Goal: Information Seeking & Learning: Learn about a topic

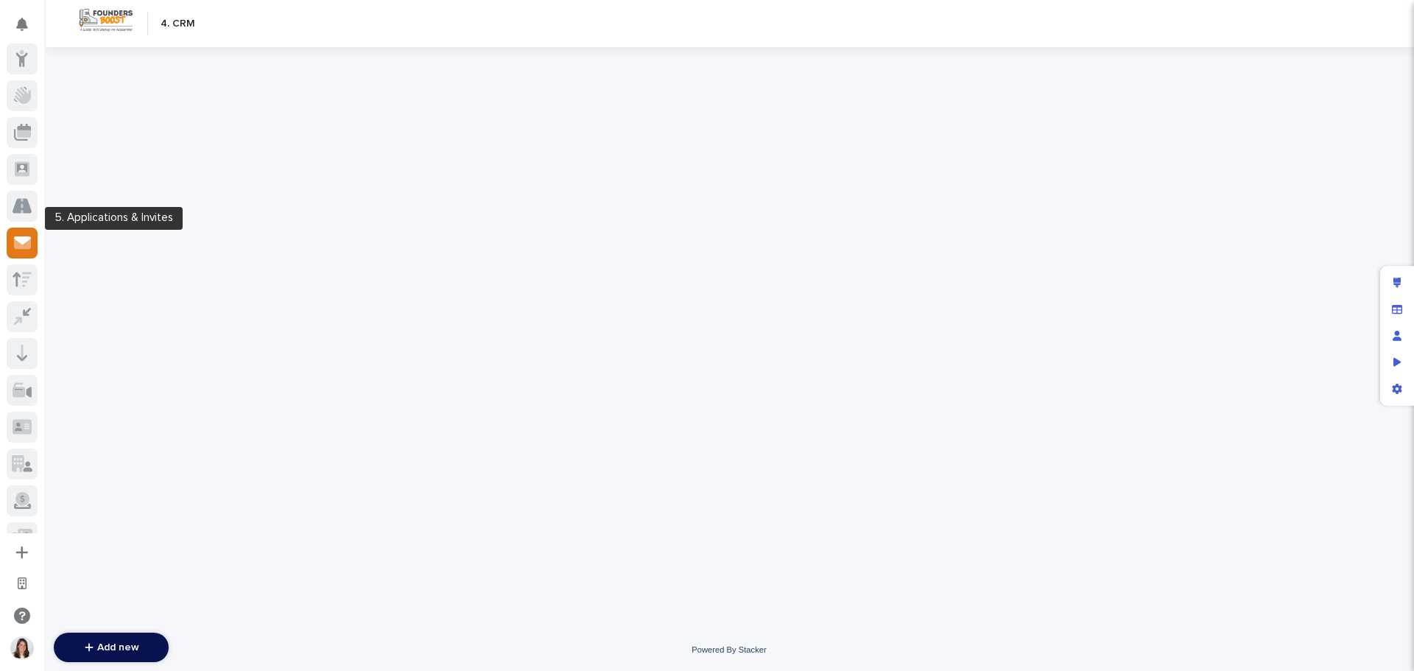
scroll to position [63, 0]
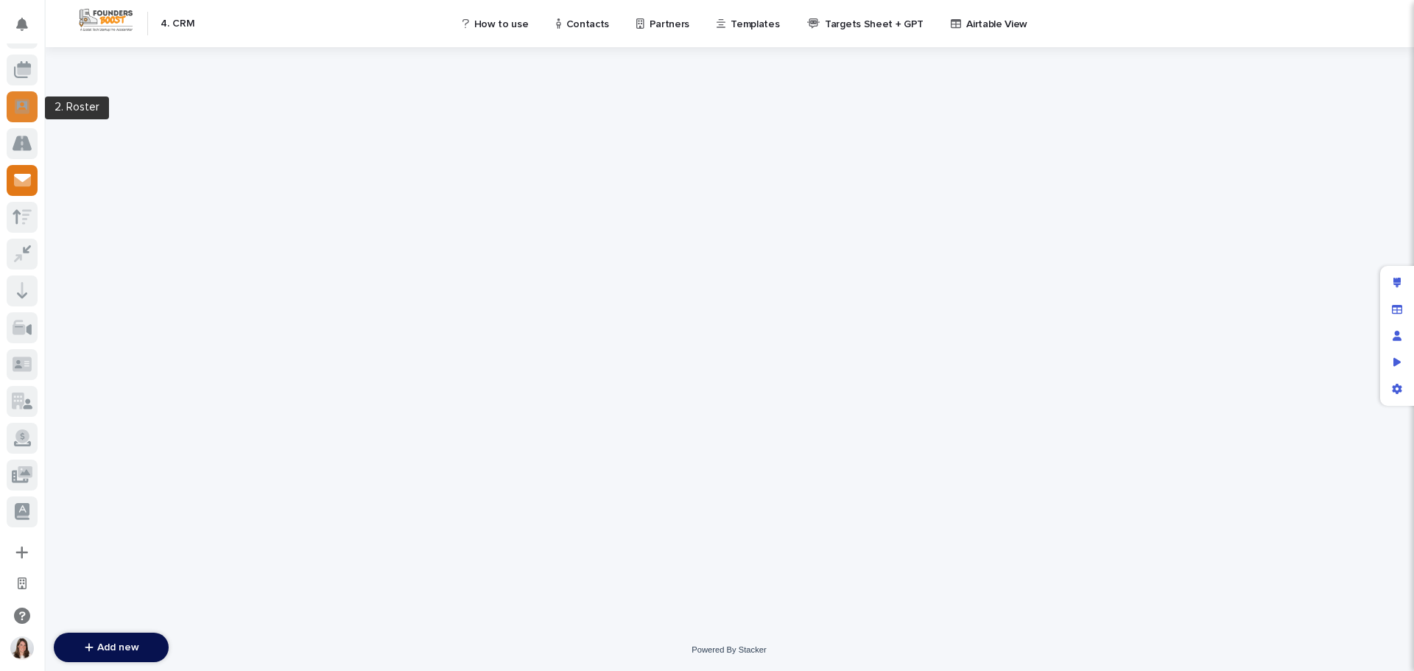
click at [21, 108] on icon at bounding box center [22, 106] width 15 height 17
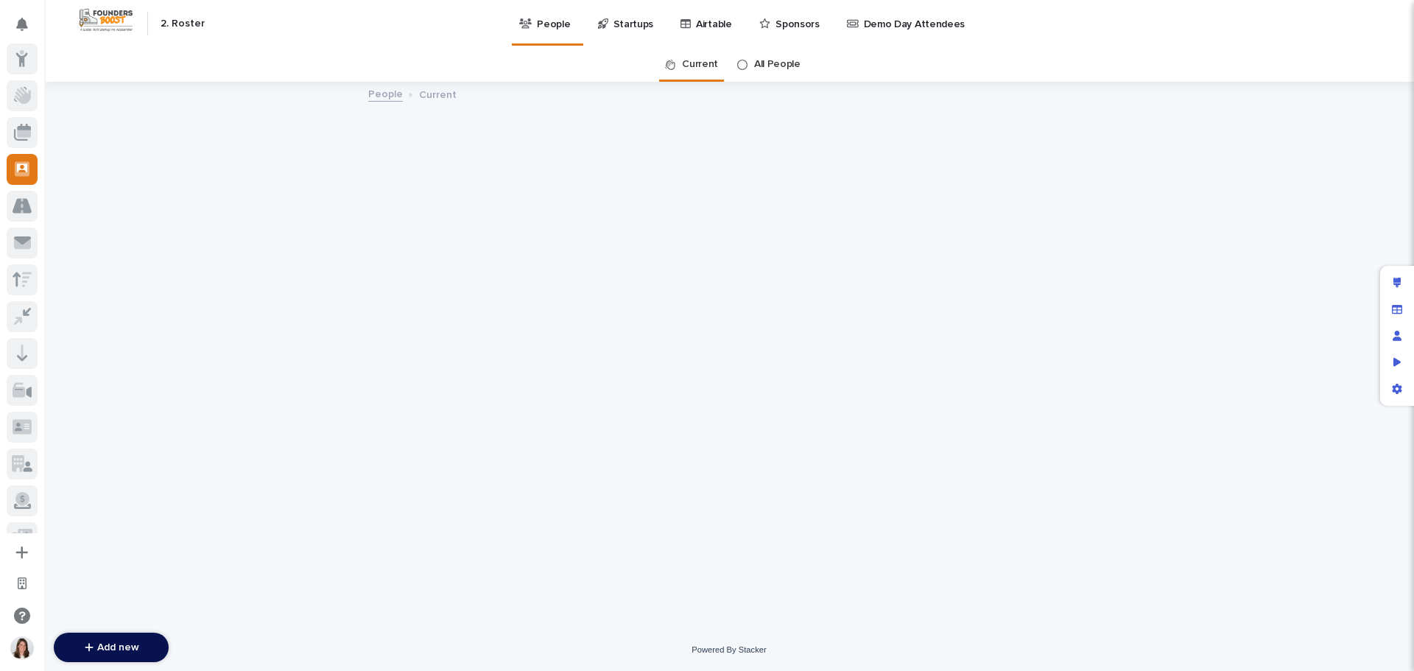
scroll to position [63, 0]
click at [625, 30] on p "Startups" at bounding box center [634, 15] width 41 height 31
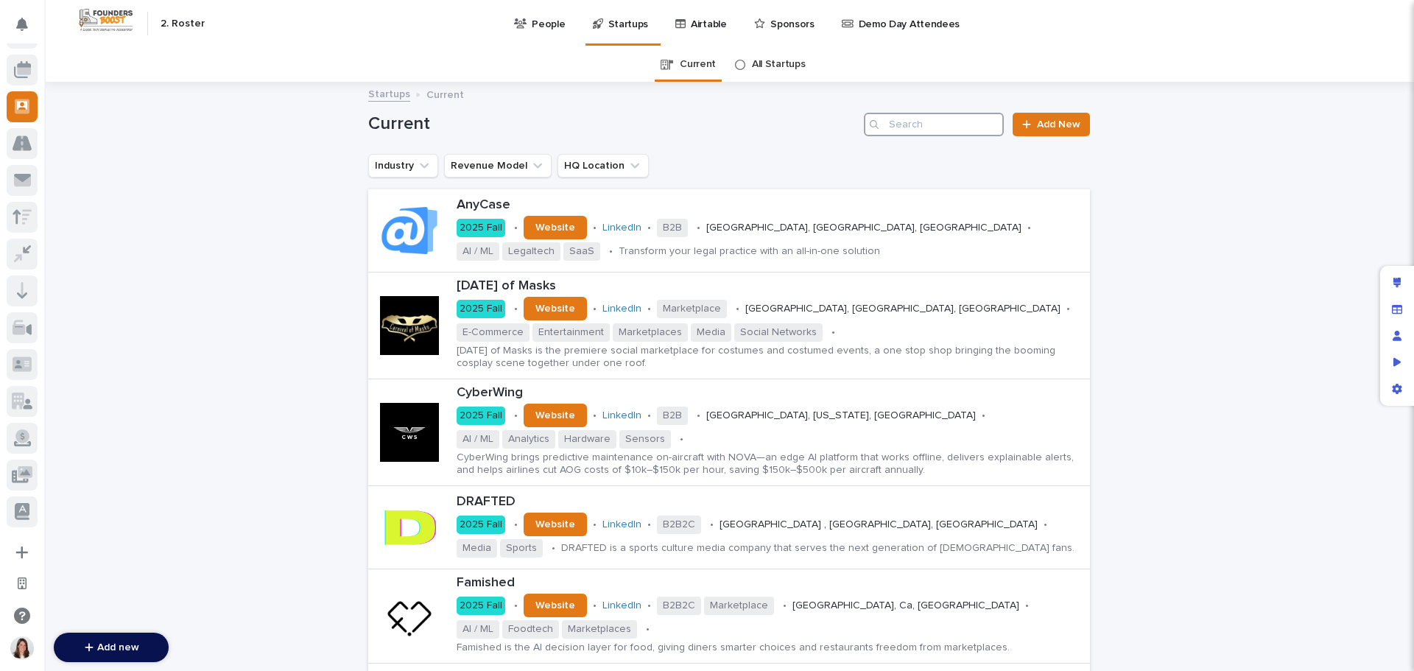
click at [944, 122] on input "Search" at bounding box center [934, 125] width 140 height 24
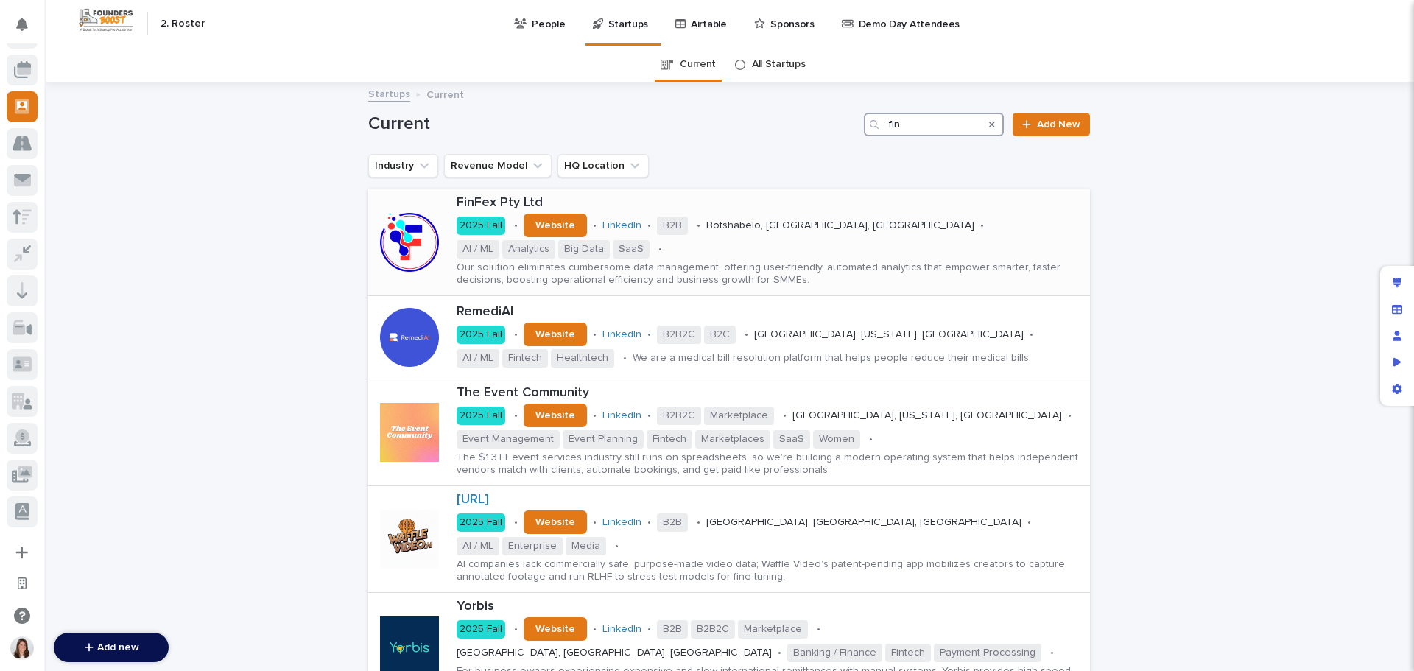
type input "fin"
click at [707, 266] on p "Our solution eliminates cumbersome data management, offering user-friendly, aut…" at bounding box center [771, 274] width 628 height 25
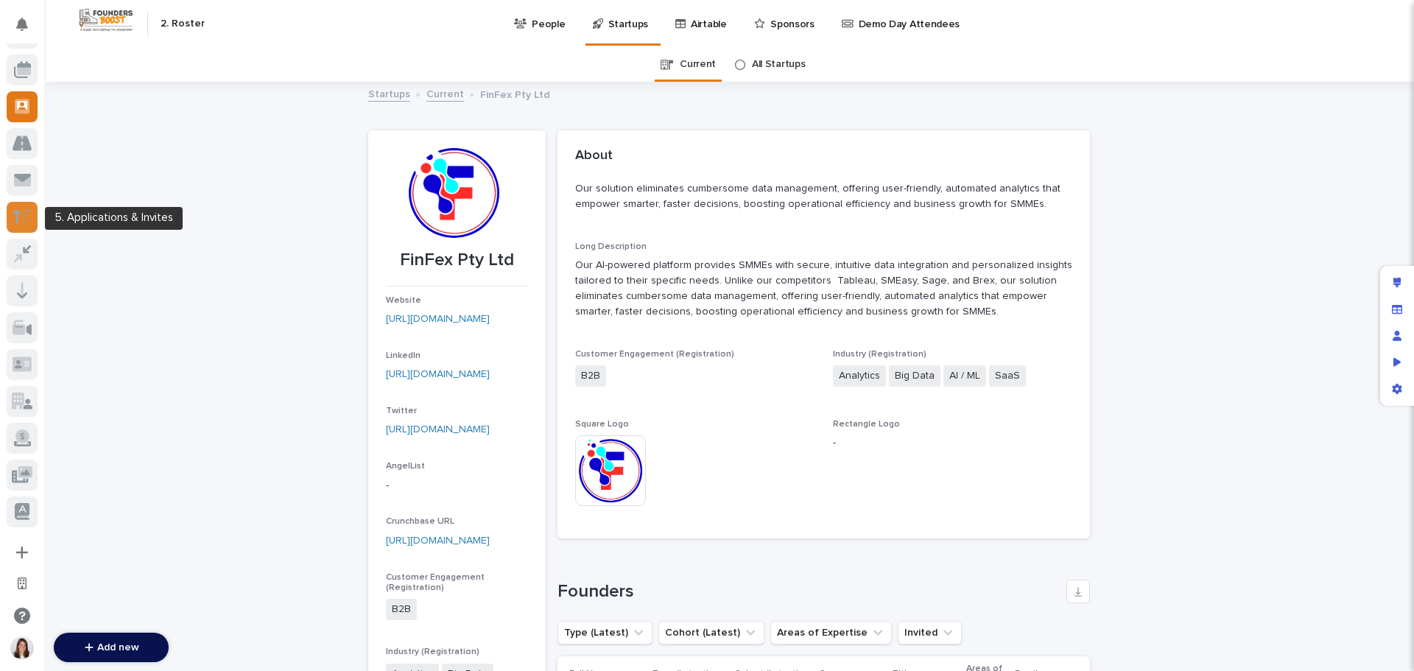
click at [21, 218] on icon at bounding box center [22, 216] width 19 height 17
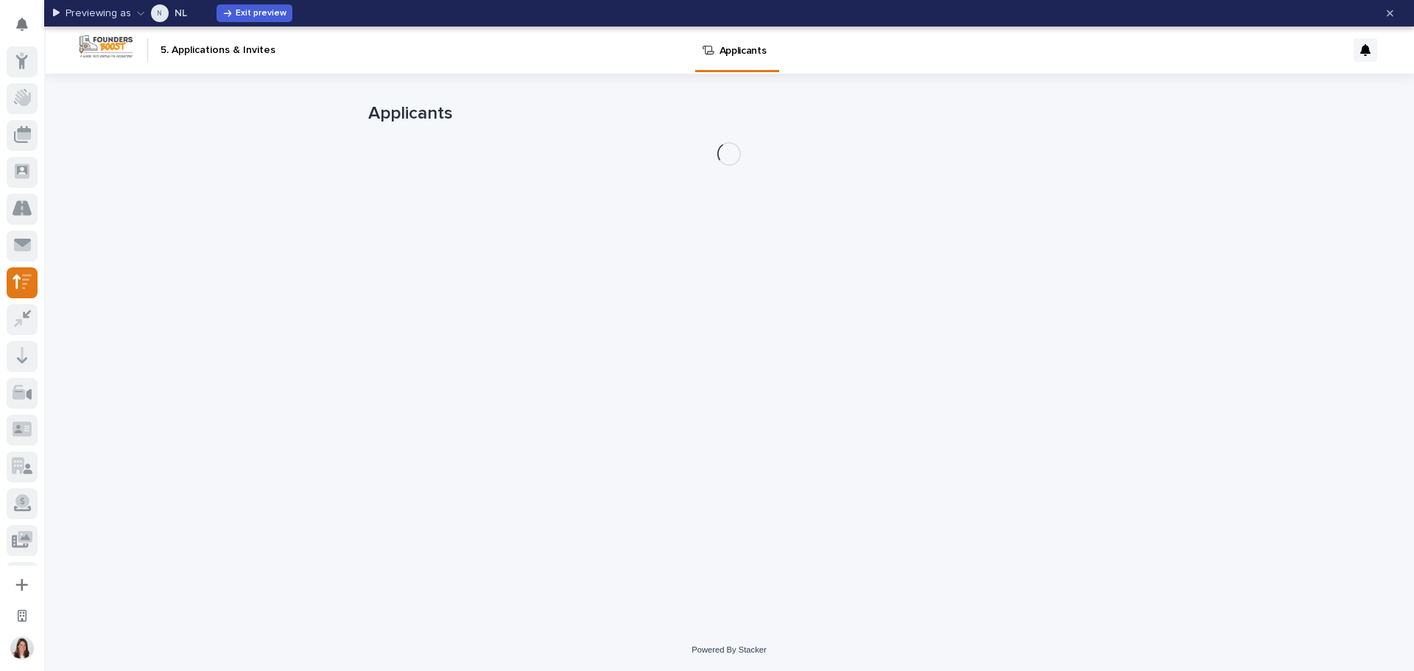
scroll to position [33, 0]
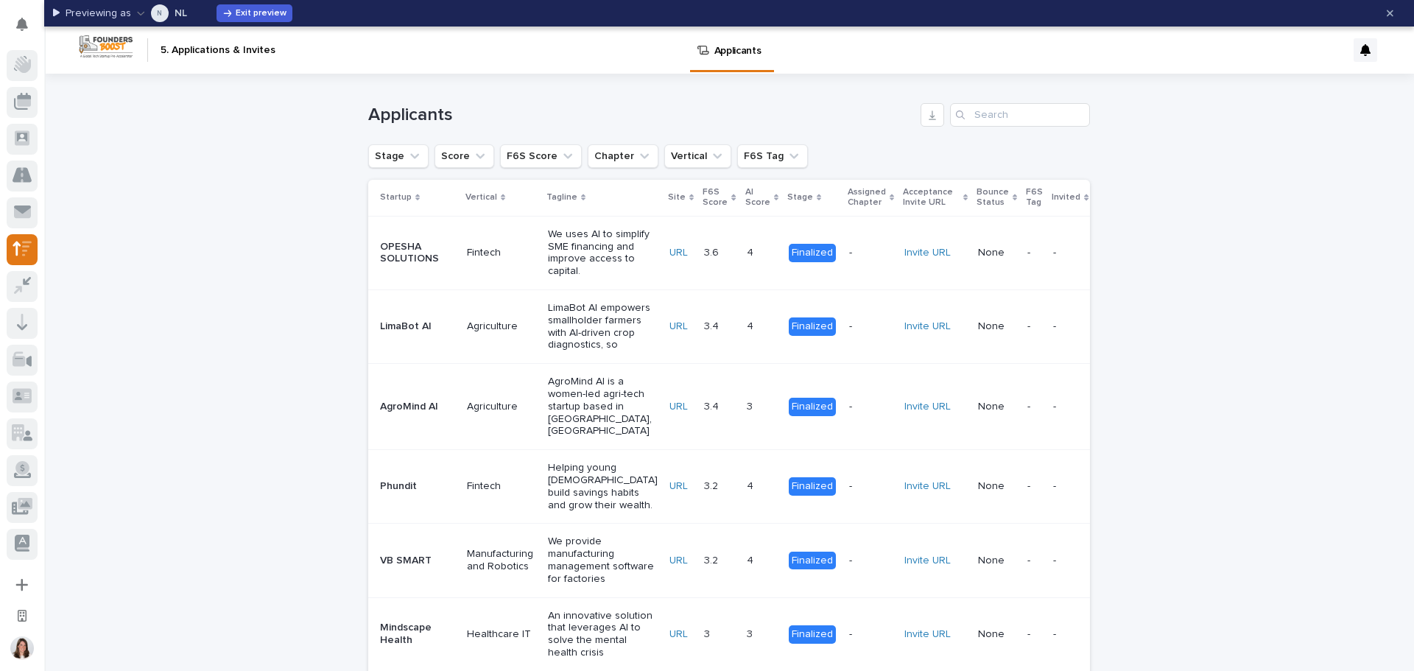
click at [140, 12] on icon "button" at bounding box center [141, 13] width 8 height 10
type input "eun"
click at [184, 94] on div "EN [PERSON_NAME][EMAIL_ADDRESS][DOMAIN_NAME]" at bounding box center [174, 95] width 168 height 28
click at [1016, 119] on input "Search" at bounding box center [1020, 115] width 140 height 24
type input "f"
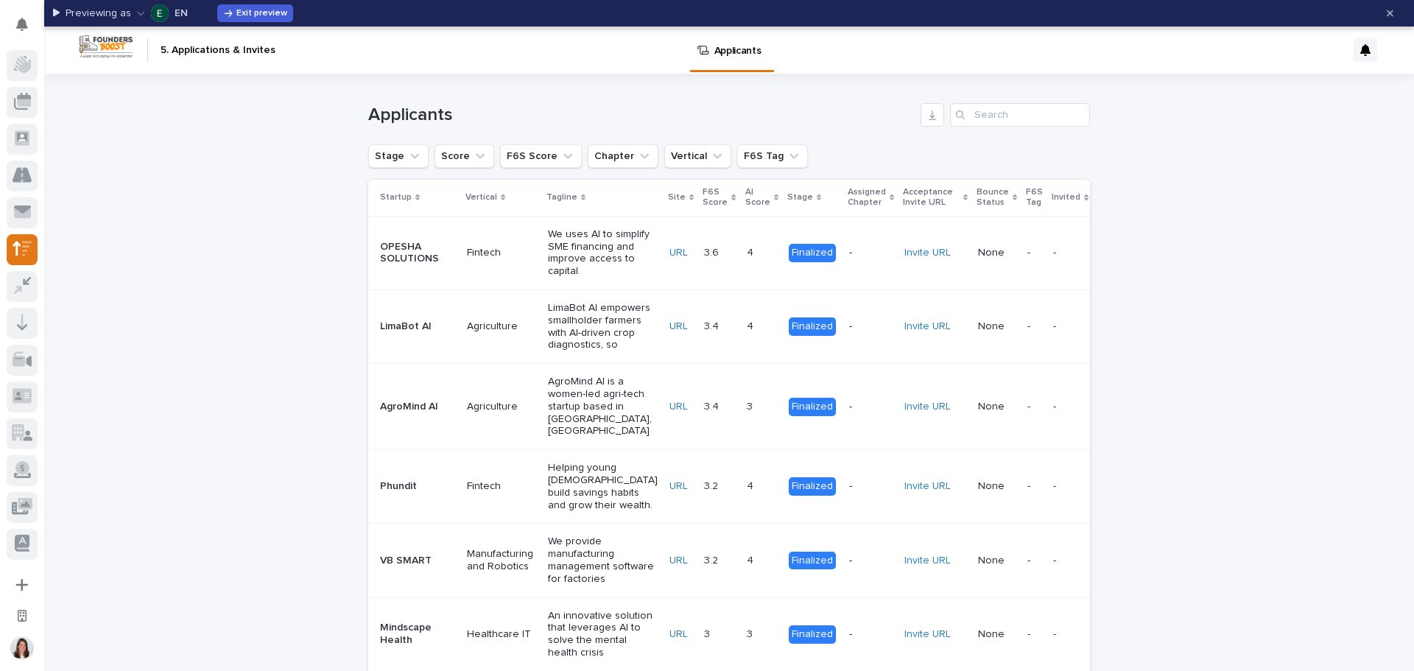
click at [415, 195] on icon at bounding box center [417, 197] width 4 height 7
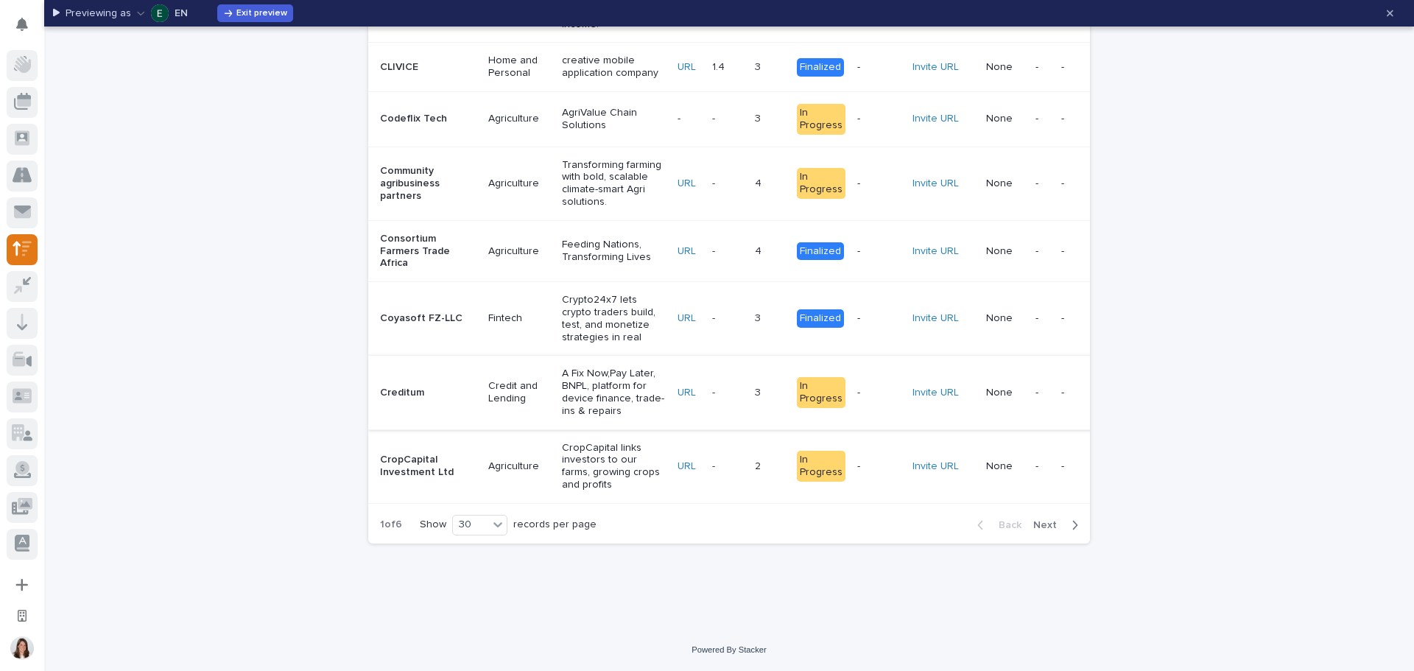
scroll to position [2667, 0]
click at [494, 525] on icon at bounding box center [498, 524] width 9 height 5
click at [483, 583] on div "30" at bounding box center [476, 581] width 54 height 18
click at [1050, 524] on span "Next" at bounding box center [1050, 525] width 32 height 10
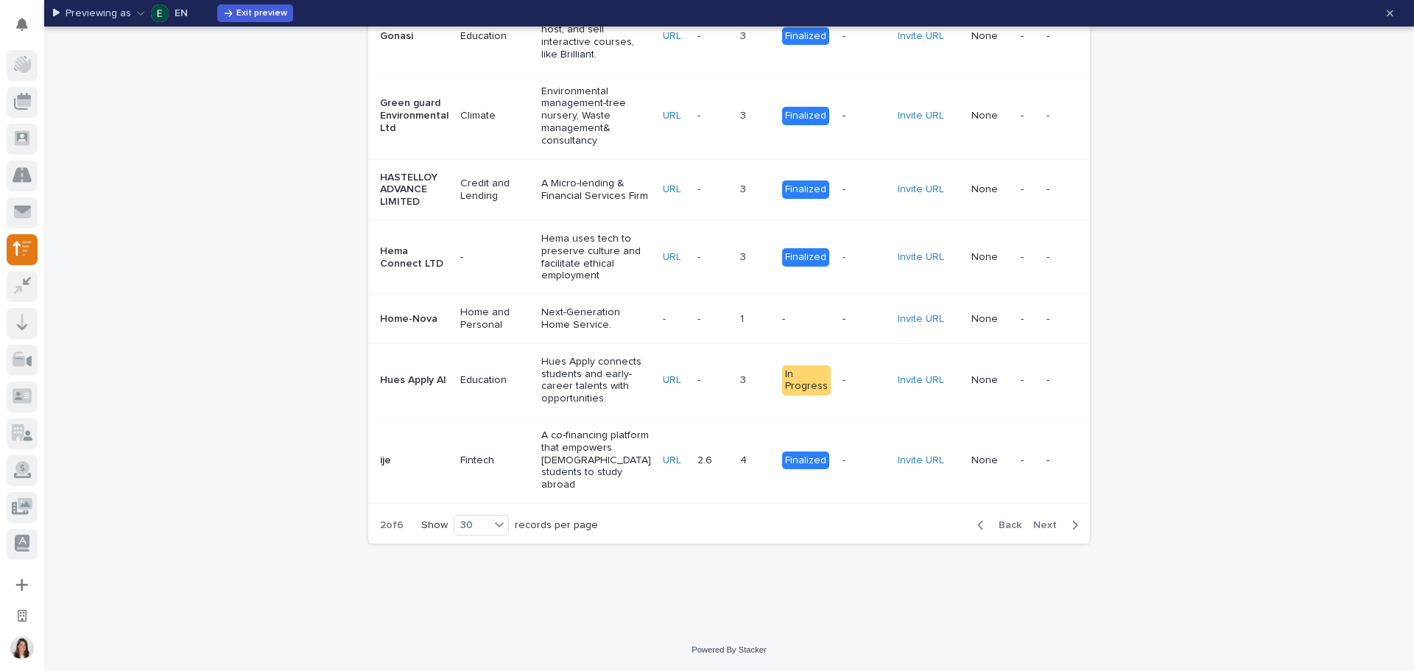
click at [1045, 530] on span "Next" at bounding box center [1050, 525] width 32 height 10
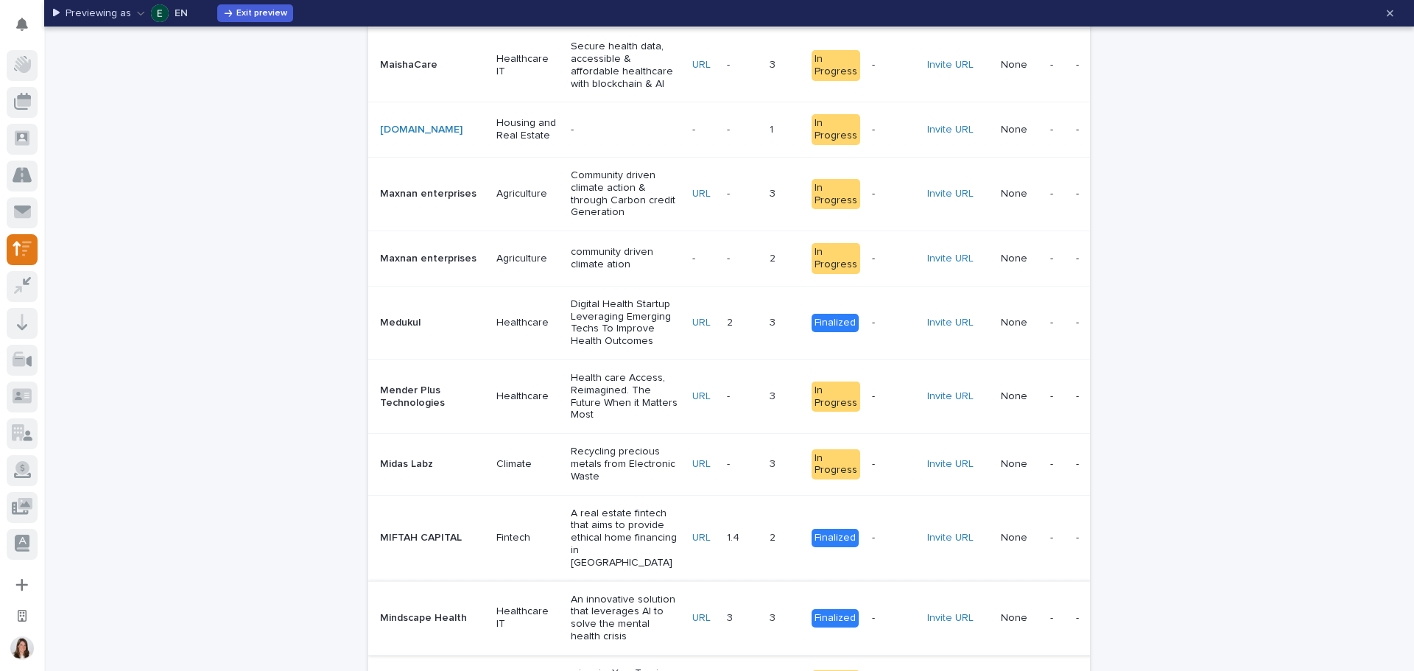
scroll to position [1973, 0]
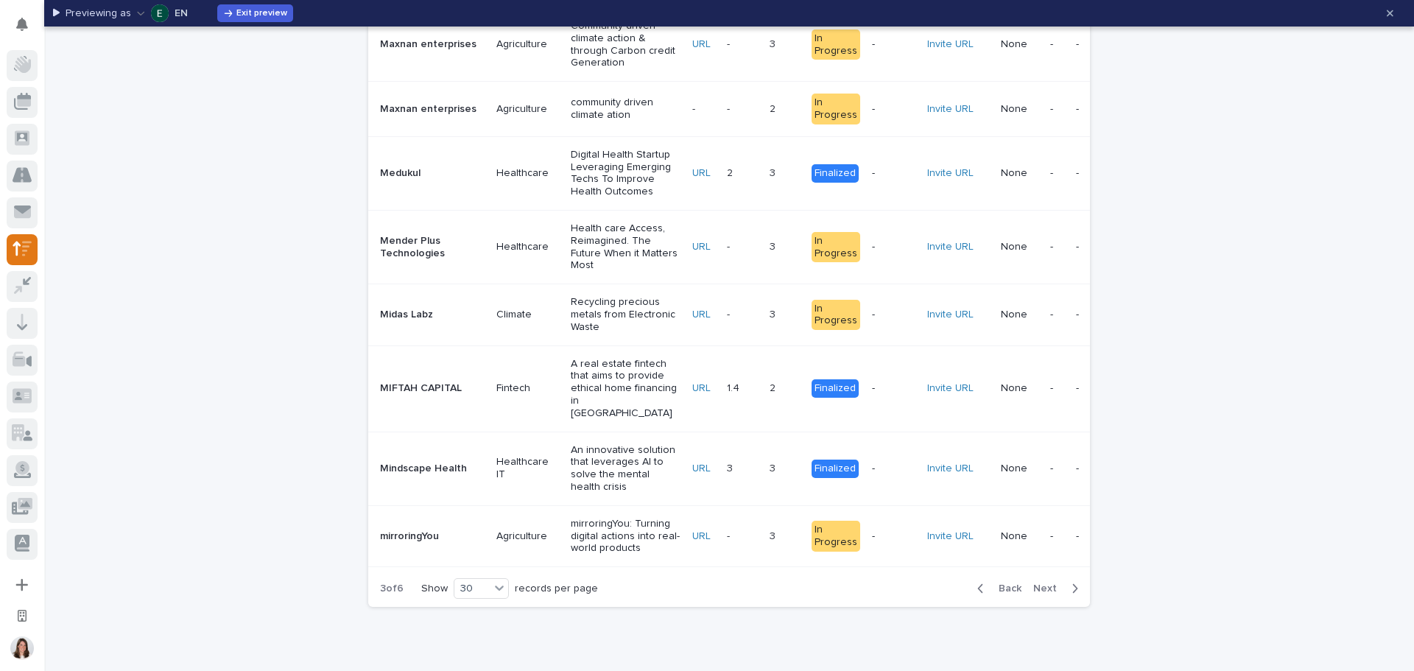
click at [1000, 583] on span "Back" at bounding box center [1006, 588] width 32 height 10
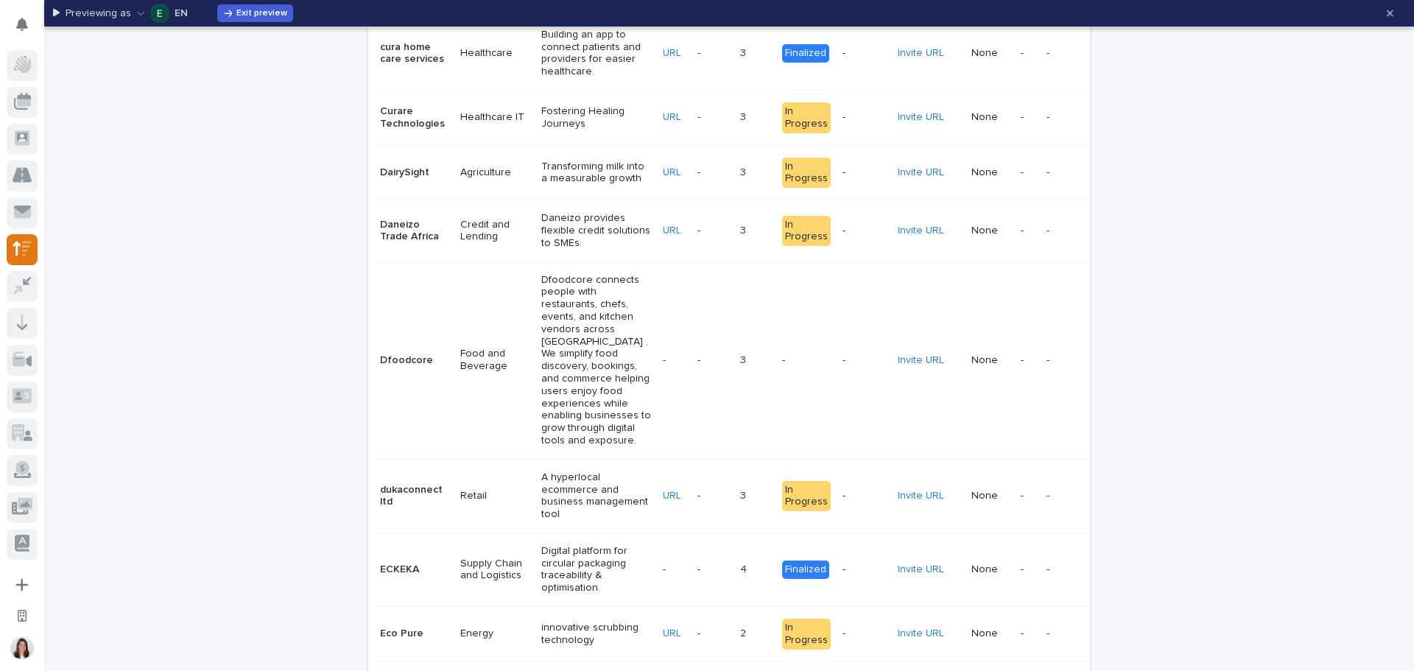
scroll to position [57, 0]
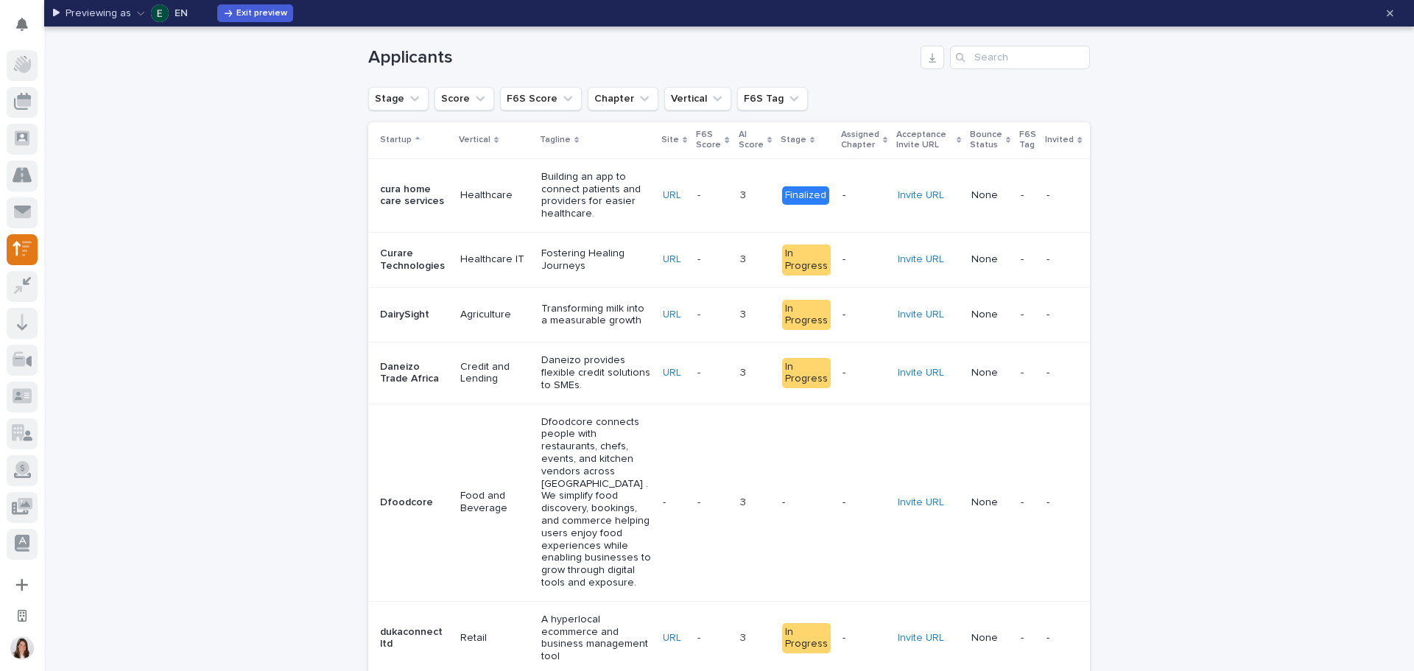
click at [139, 17] on icon "button" at bounding box center [141, 13] width 8 height 10
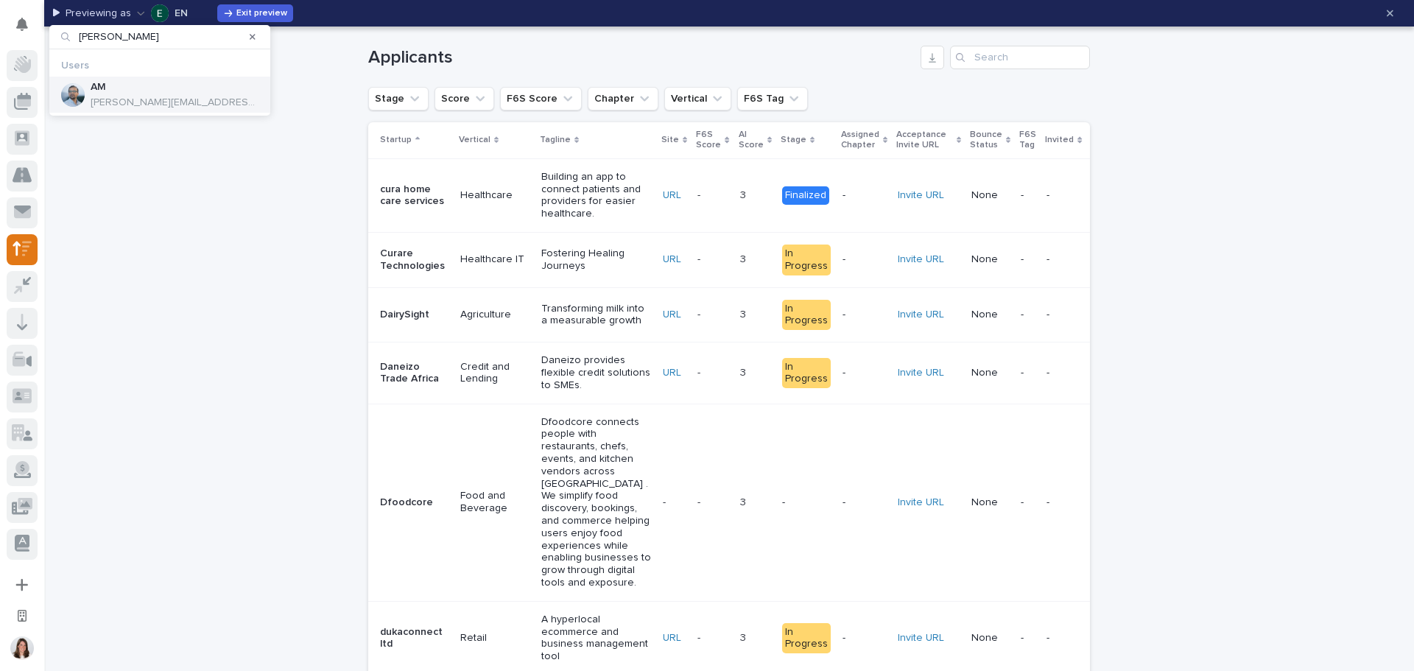
type input "[PERSON_NAME]"
click at [156, 95] on div "AM [PERSON_NAME][EMAIL_ADDRESS][PERSON_NAME][DOMAIN_NAME]" at bounding box center [175, 95] width 168 height 28
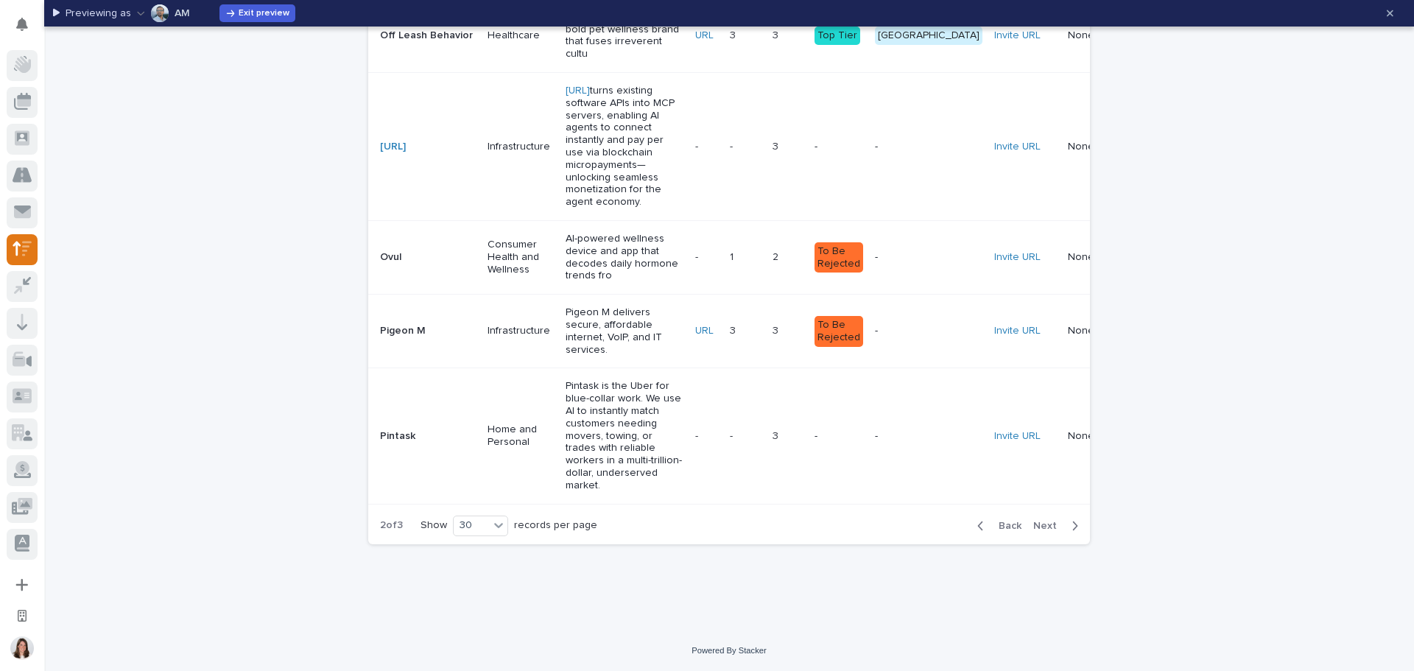
scroll to position [2828, 0]
click at [1003, 527] on span "Back" at bounding box center [1006, 526] width 32 height 10
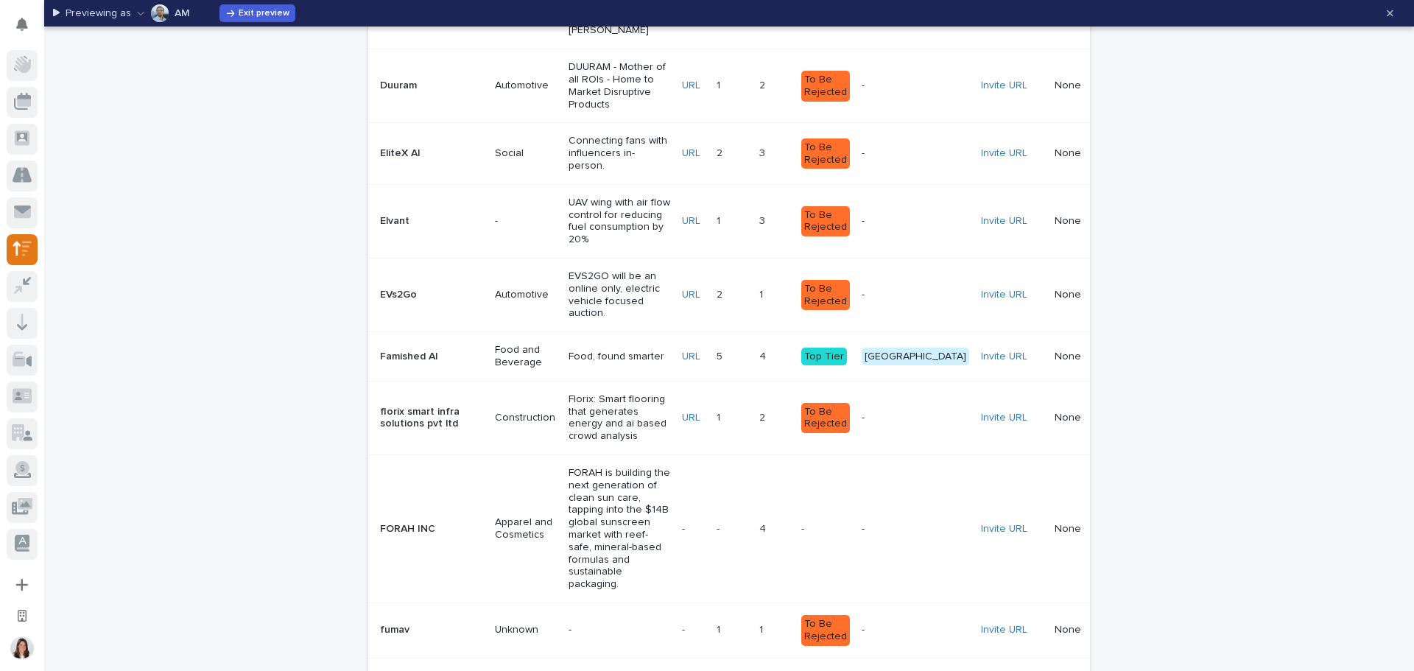
scroll to position [1944, 0]
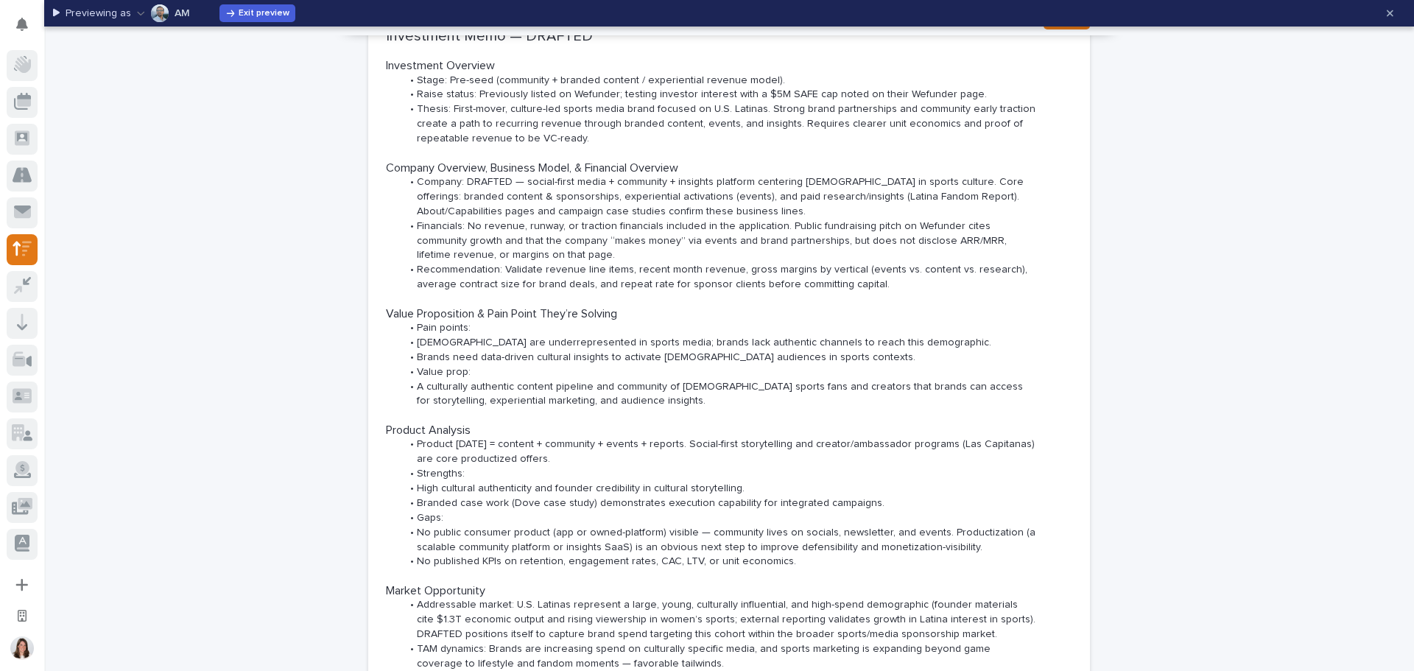
scroll to position [589, 0]
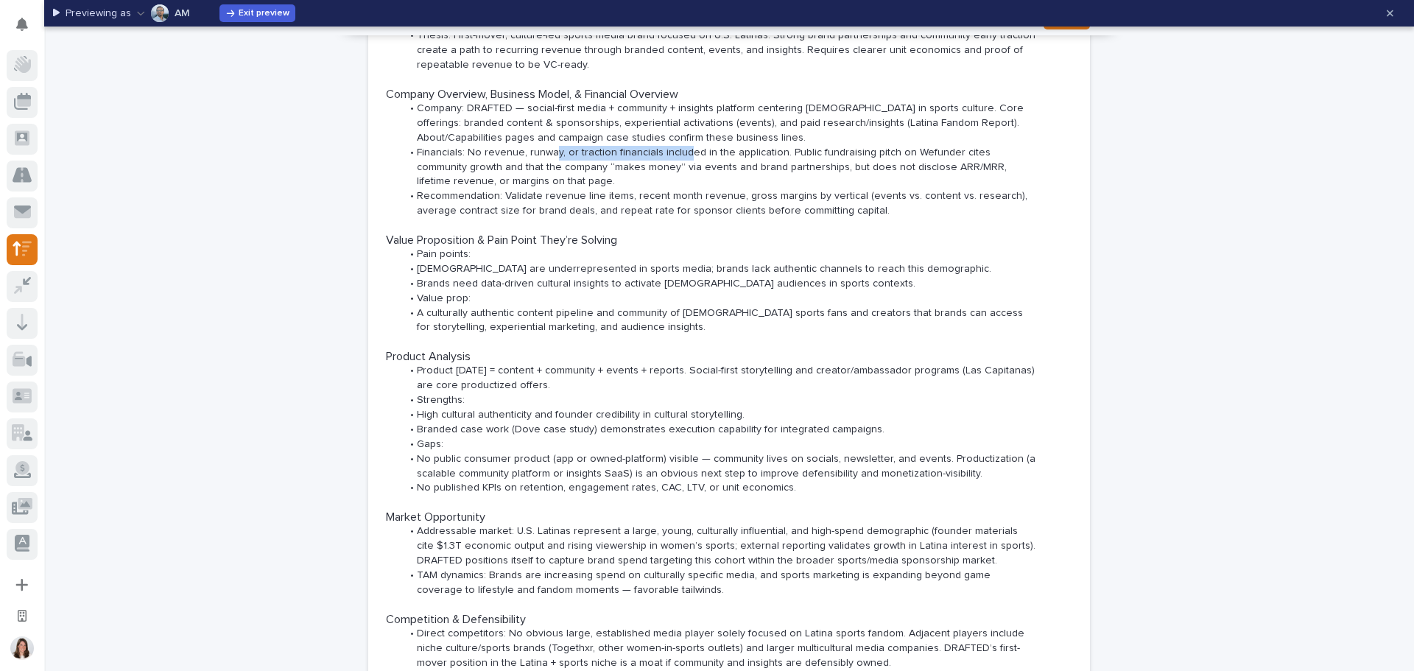
drag, startPoint x: 553, startPoint y: 153, endPoint x: 695, endPoint y: 147, distance: 142.3
click at [692, 148] on li "Financials: No revenue, runway, or traction financials included in the applicat…" at bounding box center [719, 168] width 636 height 44
click at [736, 144] on li "Company: DRAFTED — social-first media + community + insights platform centering…" at bounding box center [719, 124] width 636 height 44
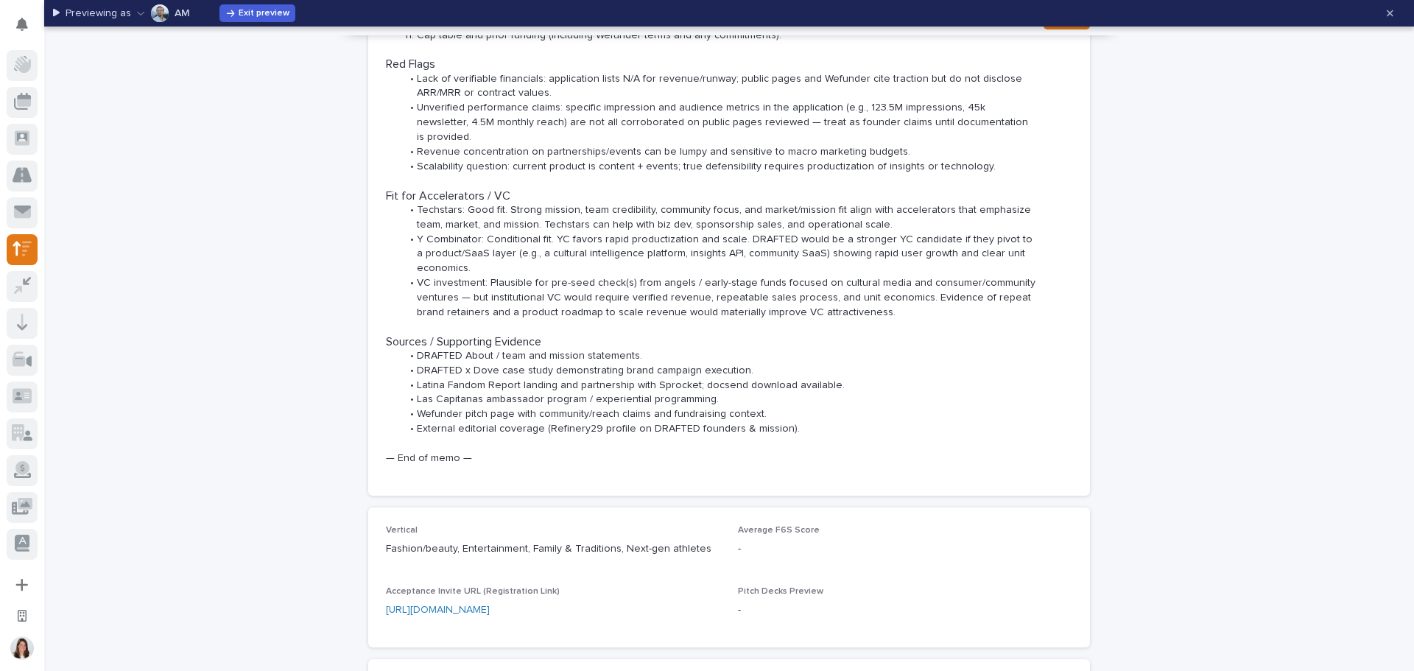
scroll to position [2453, 0]
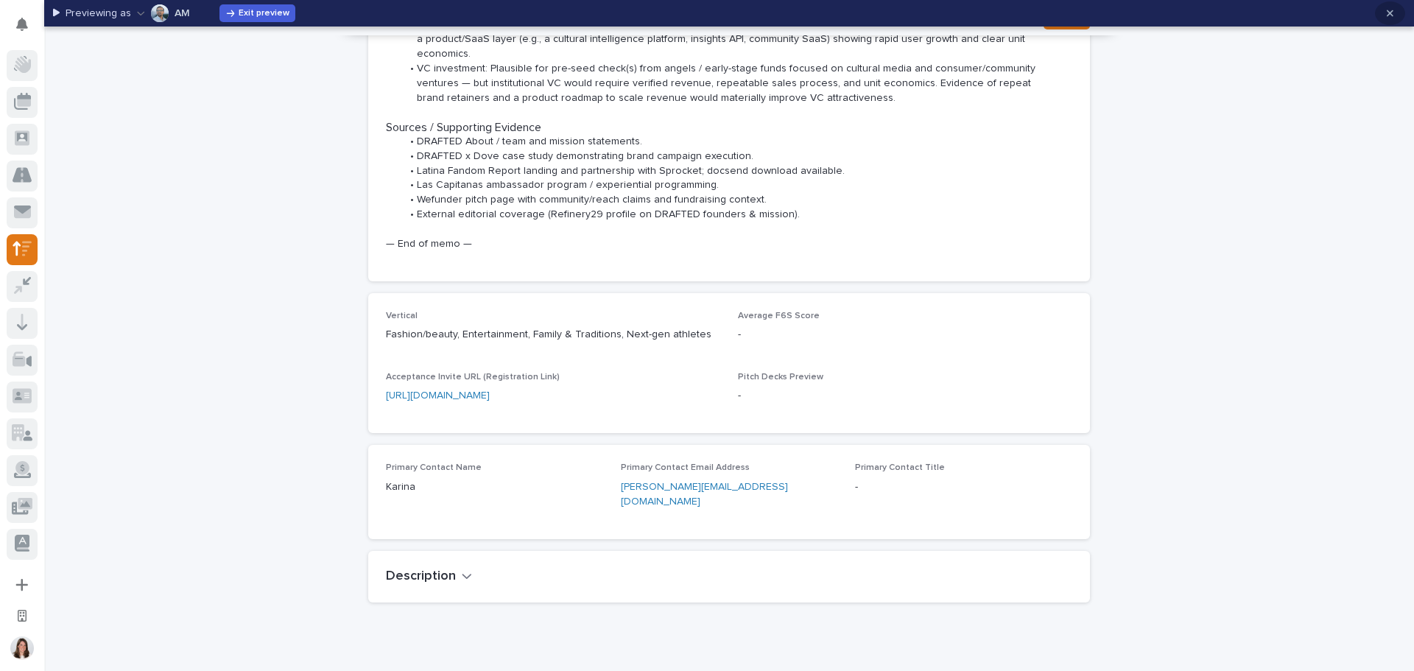
click at [1387, 13] on icon "button" at bounding box center [1390, 13] width 7 height 10
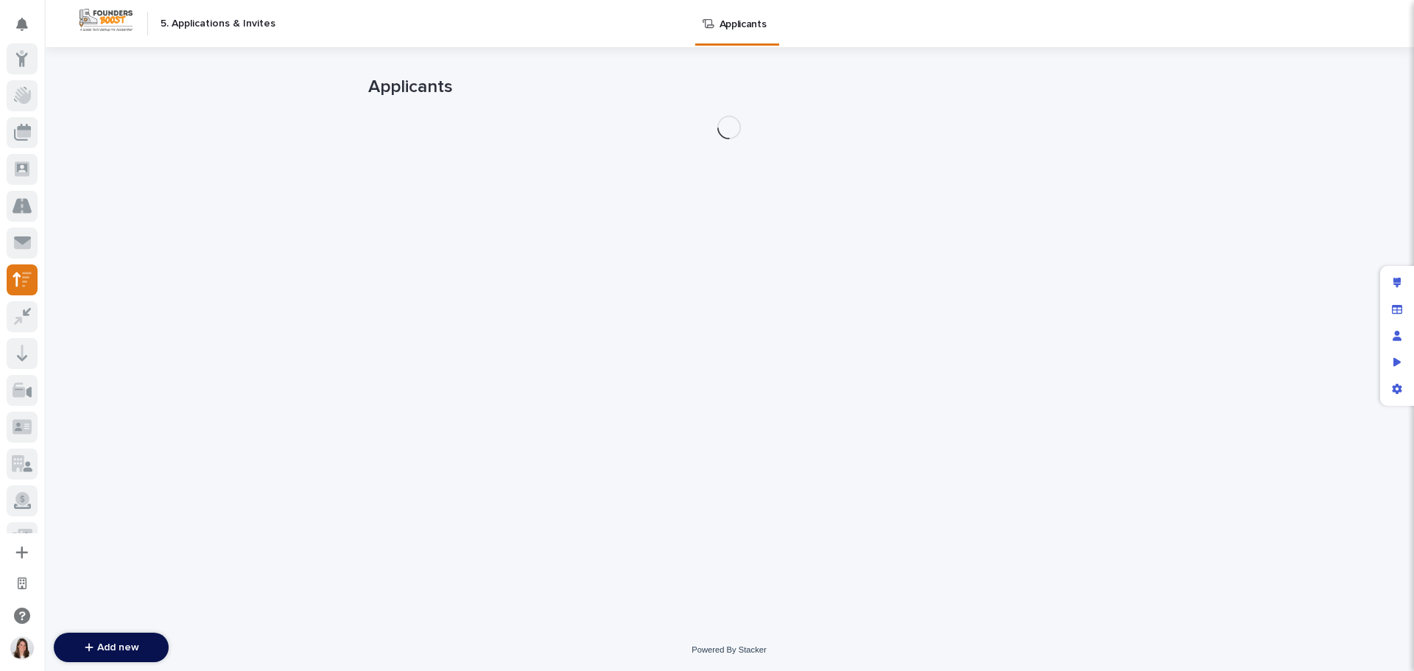
scroll to position [63, 0]
